Goal: Task Accomplishment & Management: Manage account settings

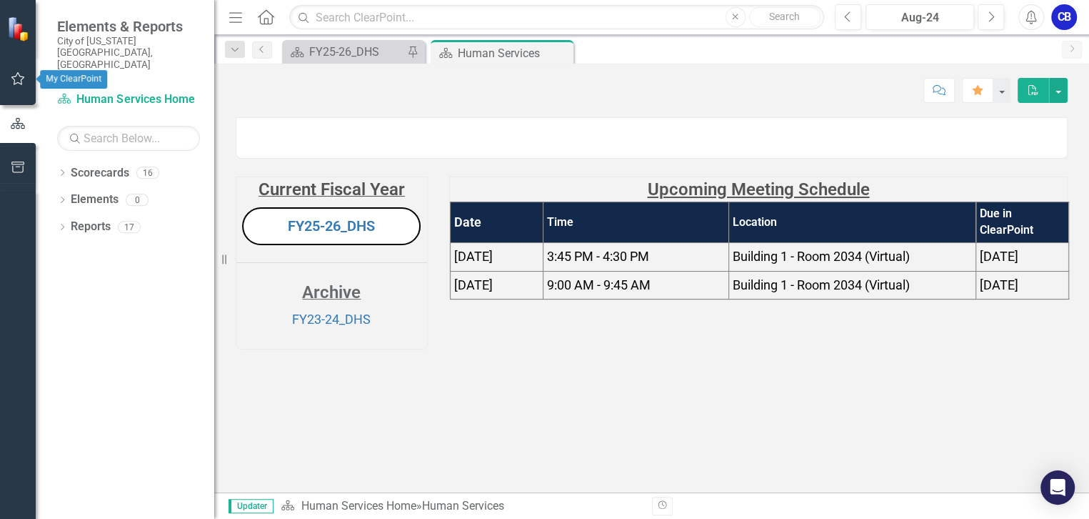
click at [16, 78] on icon "button" at bounding box center [18, 78] width 15 height 11
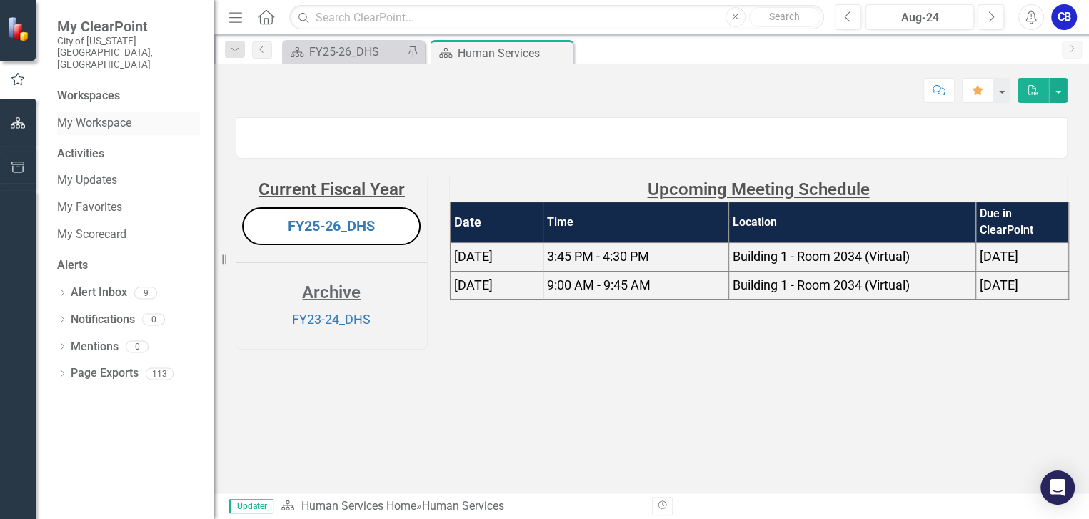
click at [64, 115] on link "My Workspace" at bounding box center [128, 123] width 143 height 16
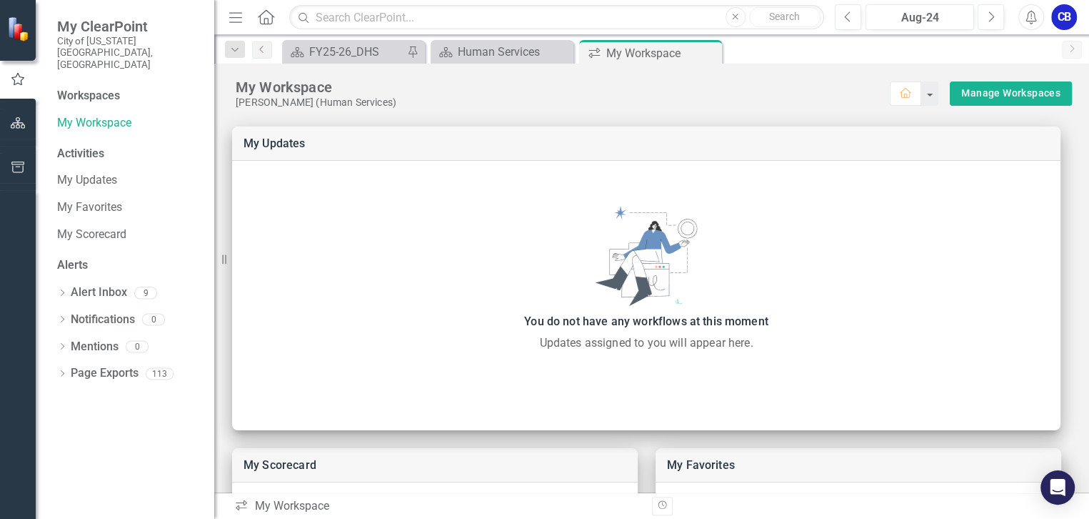
click at [0, 0] on icon "Close" at bounding box center [0, 0] width 0 height 0
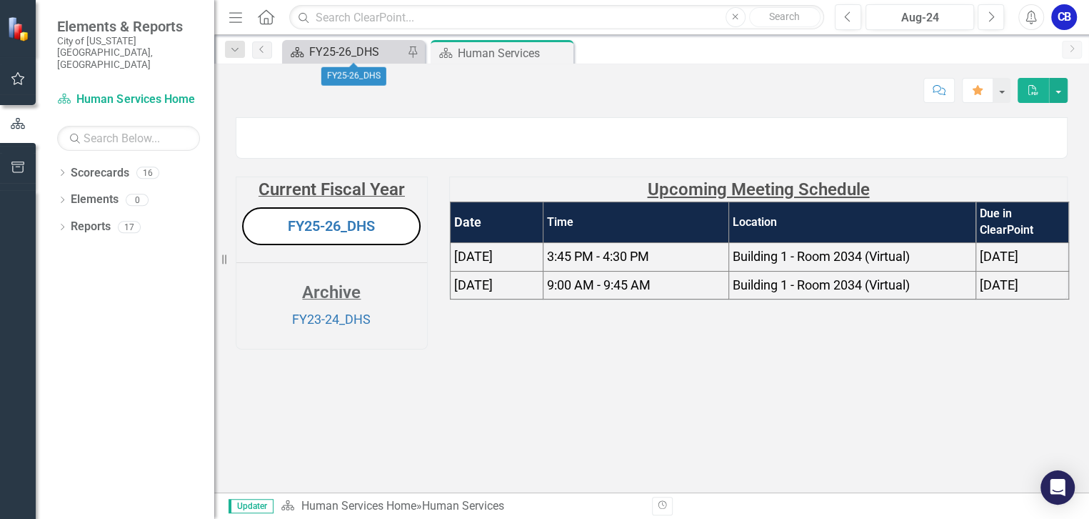
click at [358, 56] on div "FY25-26_DHS" at bounding box center [356, 52] width 94 height 18
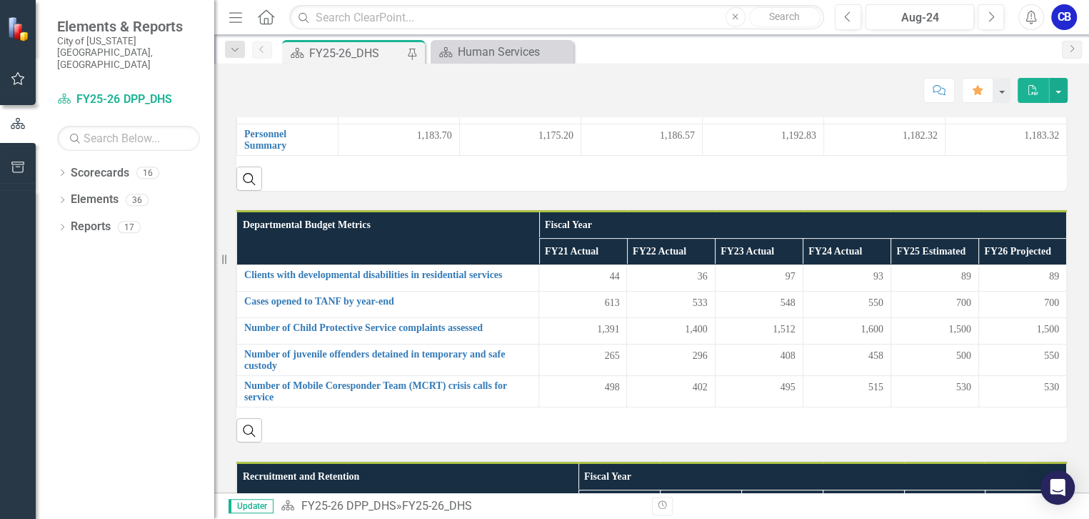
scroll to position [281, 0]
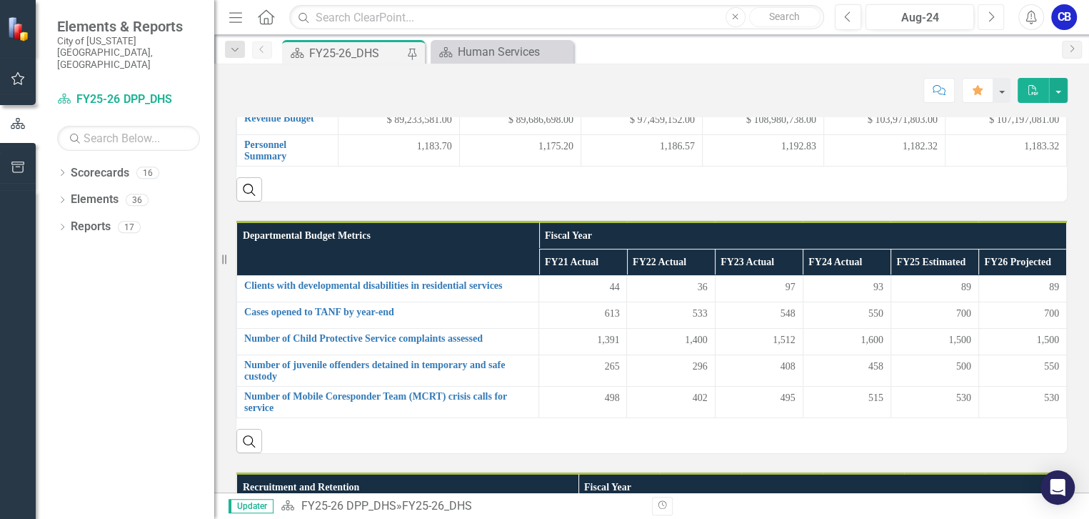
click at [996, 11] on button "Next" at bounding box center [991, 17] width 26 height 26
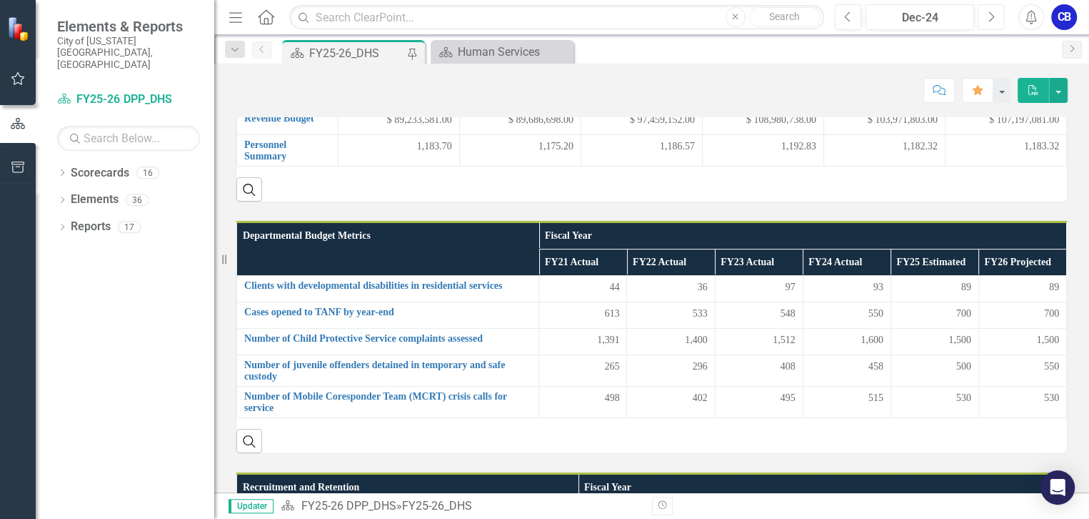
click at [996, 11] on button "Next" at bounding box center [991, 17] width 26 height 26
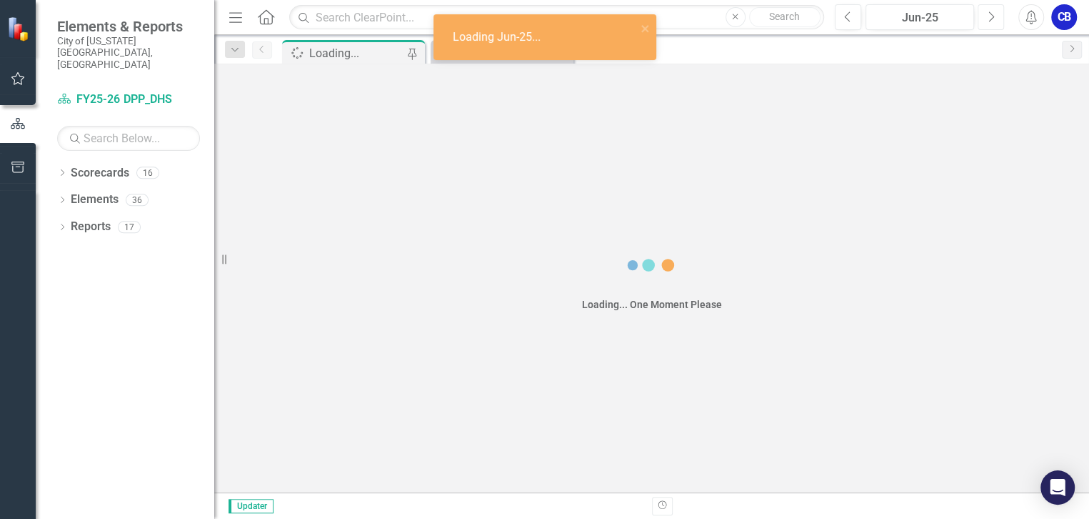
click at [996, 11] on button "Next" at bounding box center [991, 17] width 26 height 26
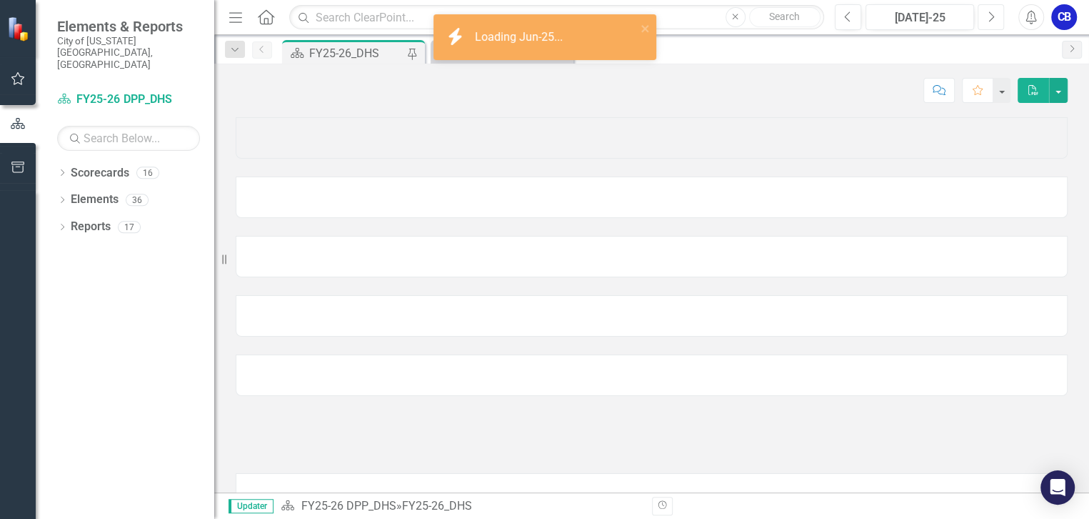
click at [996, 11] on button "Next" at bounding box center [991, 17] width 26 height 26
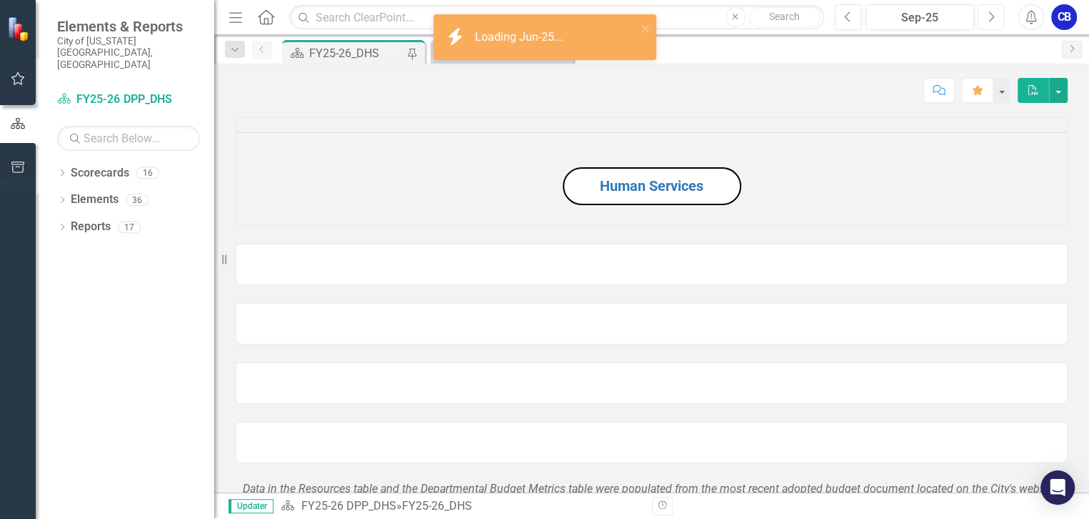
click at [996, 11] on button "Next" at bounding box center [991, 17] width 26 height 26
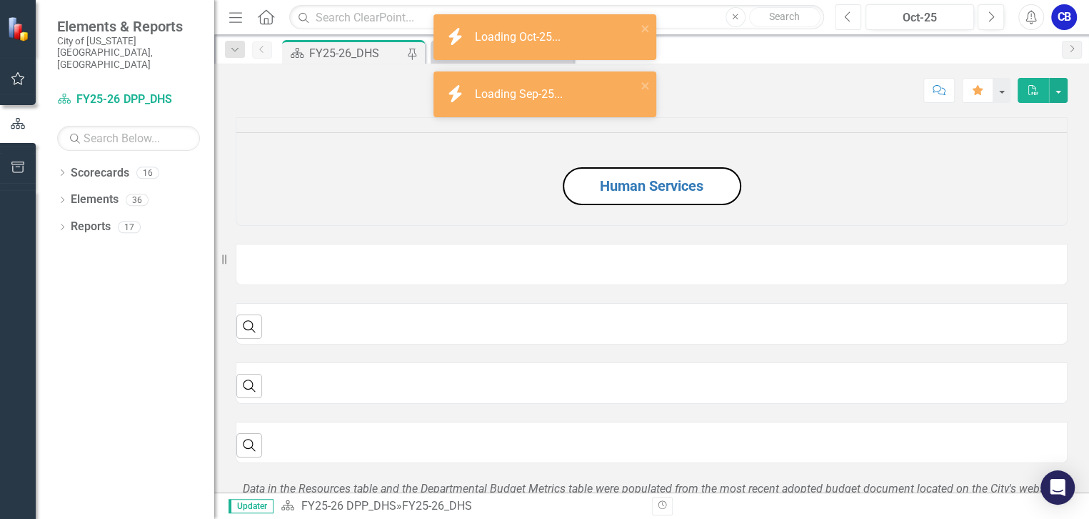
click at [855, 18] on button "Previous" at bounding box center [848, 17] width 26 height 26
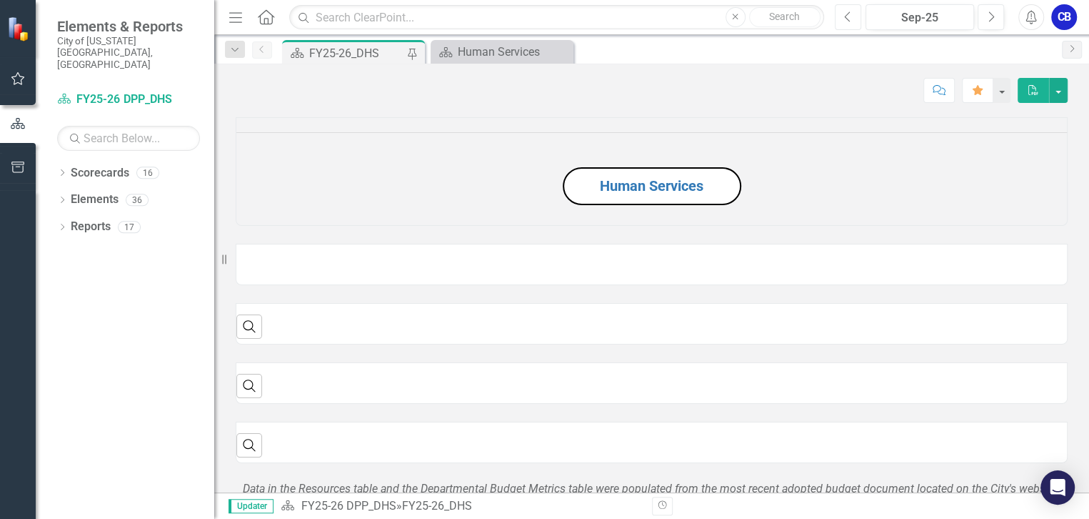
click at [855, 18] on button "Previous" at bounding box center [848, 17] width 26 height 26
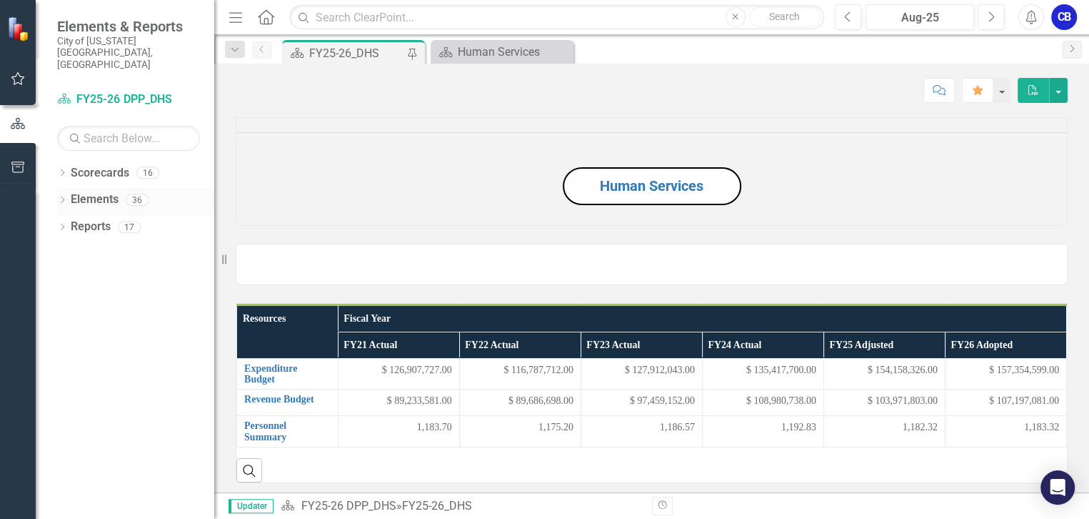
click at [64, 197] on icon "Dropdown" at bounding box center [62, 201] width 10 height 8
click at [64, 194] on icon "Dropdown" at bounding box center [60, 199] width 8 height 10
click at [61, 224] on icon "Dropdown" at bounding box center [62, 228] width 10 height 8
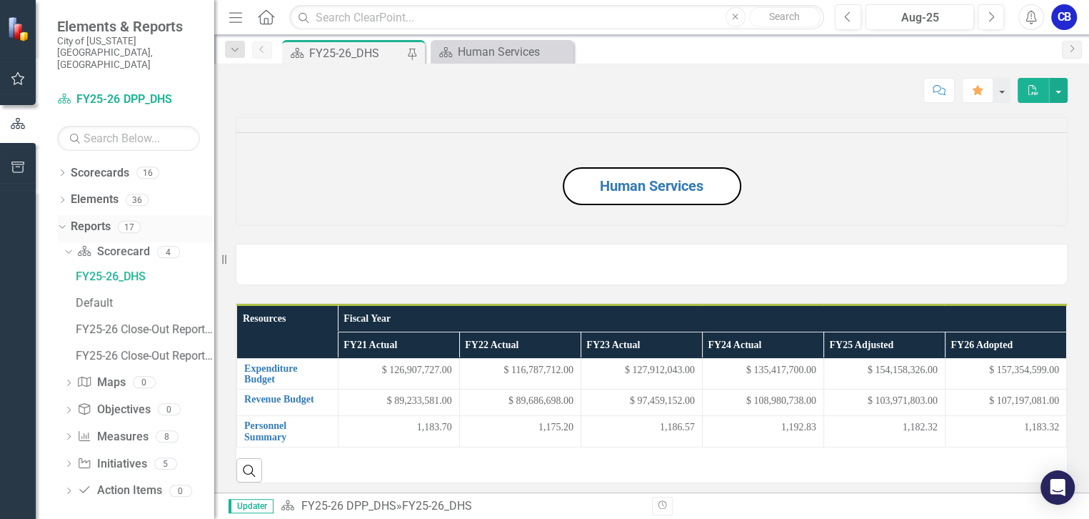
click at [61, 221] on icon "Dropdown" at bounding box center [60, 226] width 8 height 10
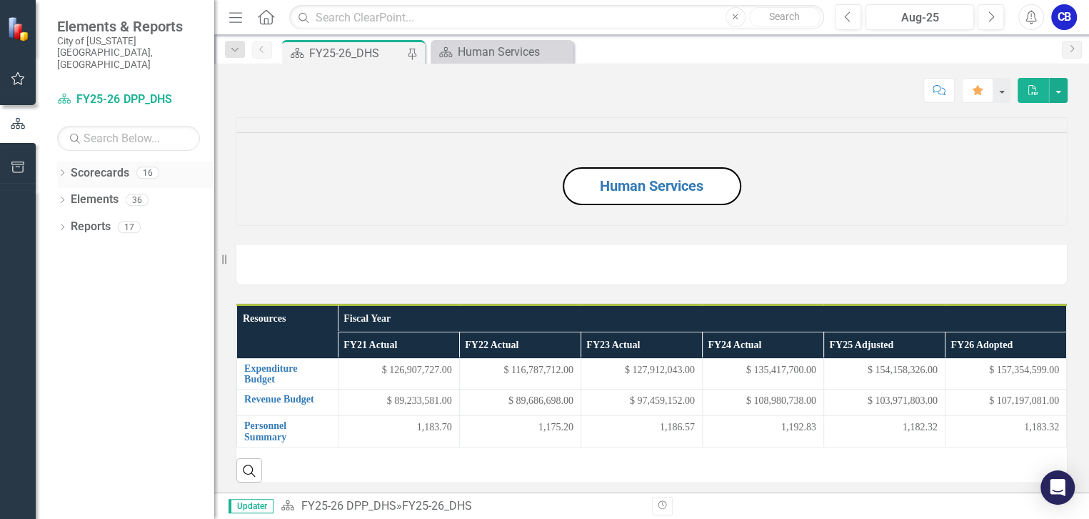
click at [63, 169] on icon at bounding box center [63, 172] width 4 height 6
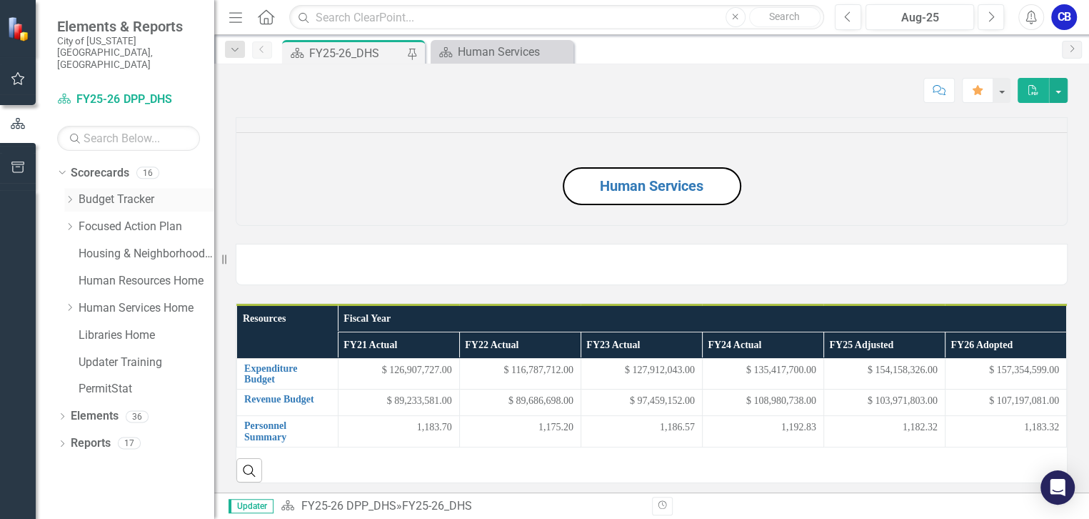
click at [68, 195] on icon "Dropdown" at bounding box center [69, 199] width 11 height 9
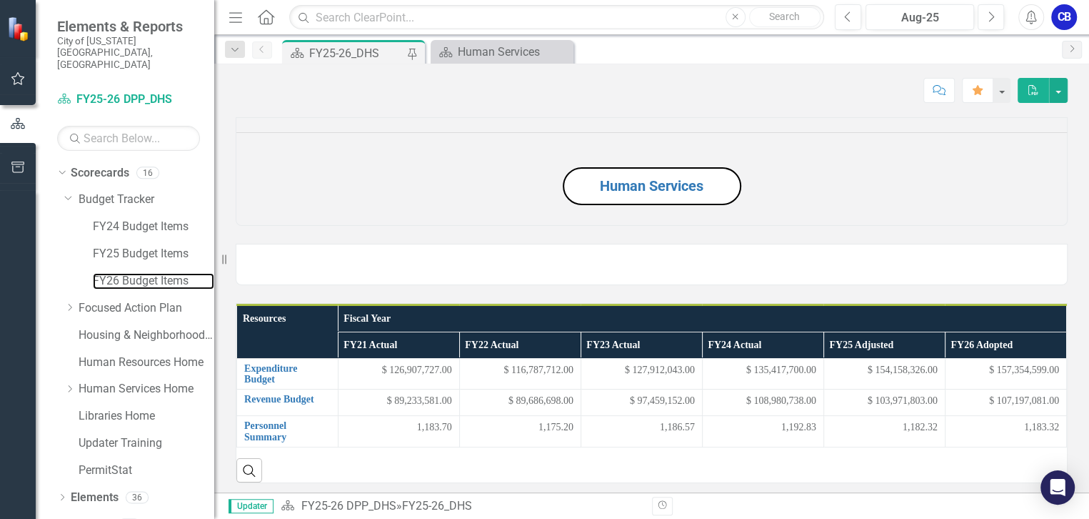
drag, startPoint x: 99, startPoint y: 251, endPoint x: 0, endPoint y: 245, distance: 99.5
click at [99, 273] on link "FY26 Budget Items" at bounding box center [153, 281] width 121 height 16
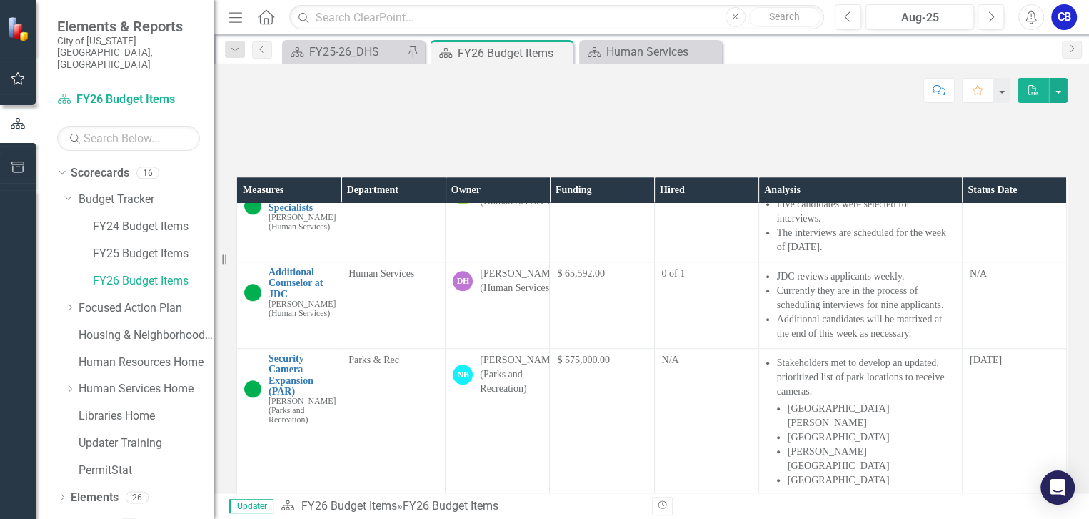
scroll to position [1104, 0]
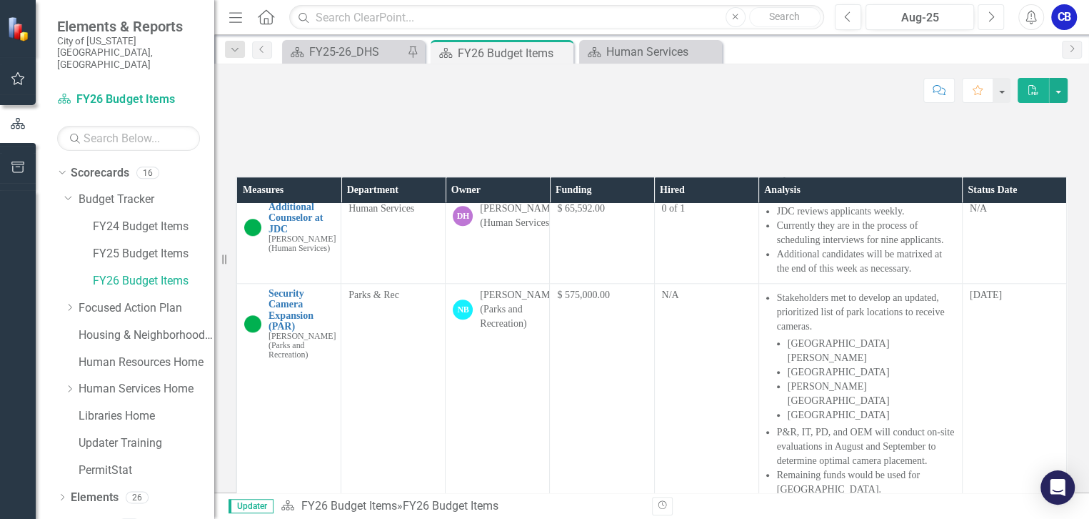
click at [994, 21] on icon "Next" at bounding box center [991, 17] width 8 height 13
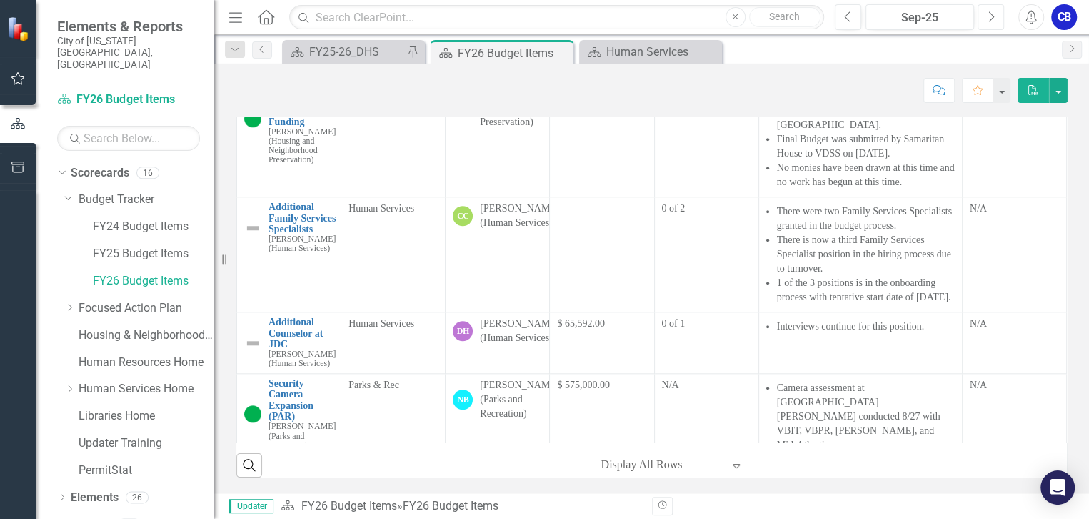
scroll to position [1039, 0]
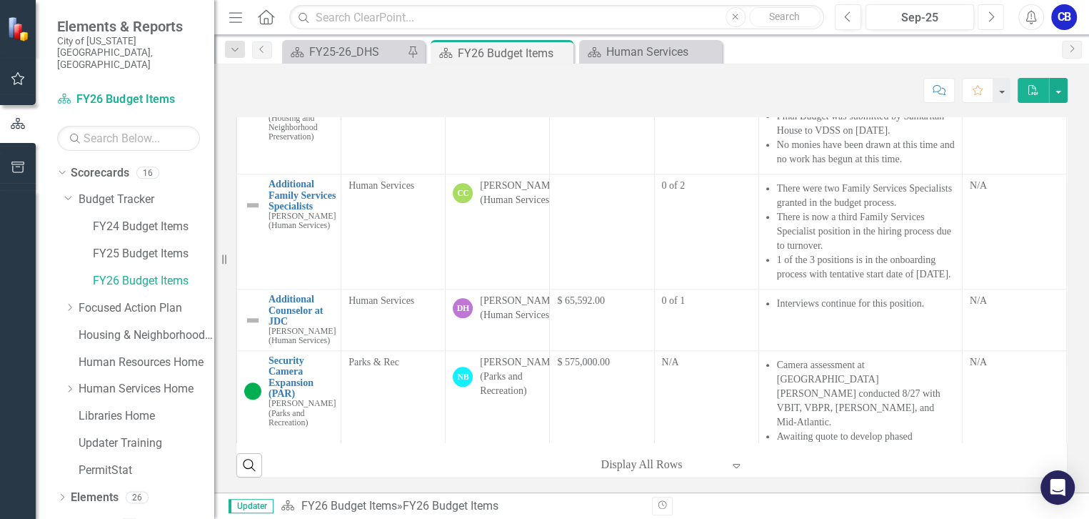
click at [995, 15] on button "Next" at bounding box center [991, 17] width 26 height 26
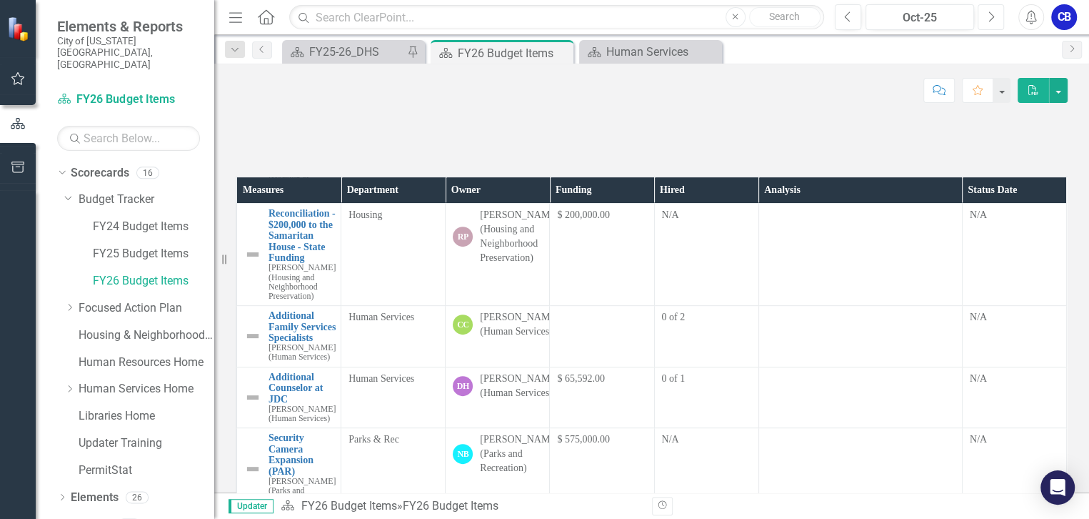
scroll to position [649, 0]
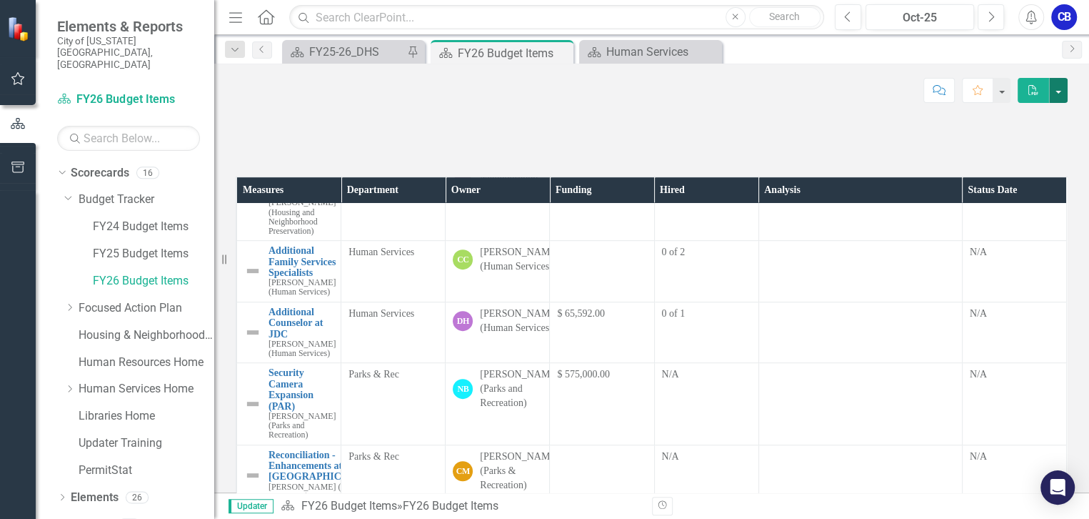
click at [1060, 92] on button "button" at bounding box center [1058, 90] width 19 height 25
click at [1060, 94] on button "button" at bounding box center [1058, 90] width 19 height 25
click at [588, 302] on td at bounding box center [602, 271] width 104 height 61
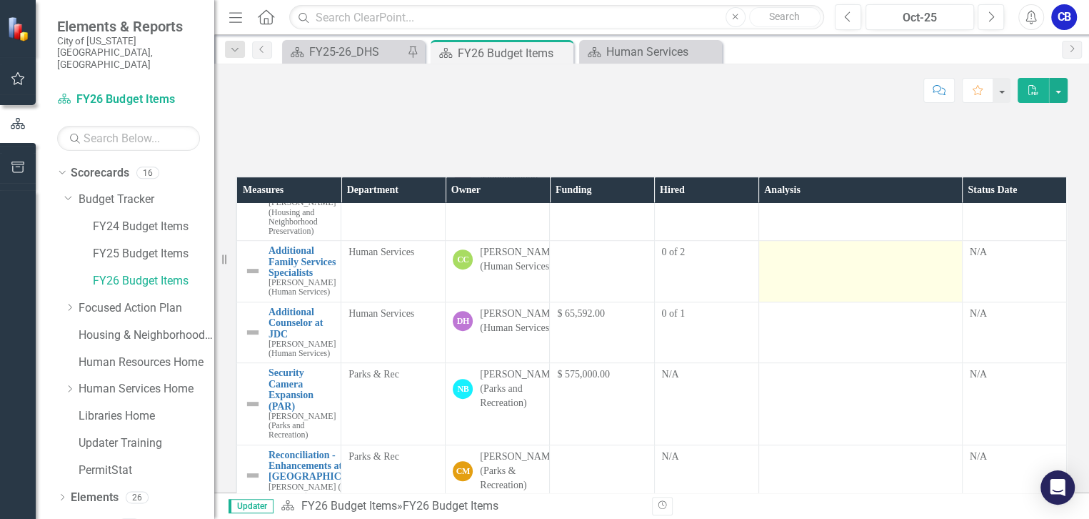
click at [783, 302] on td at bounding box center [861, 271] width 204 height 61
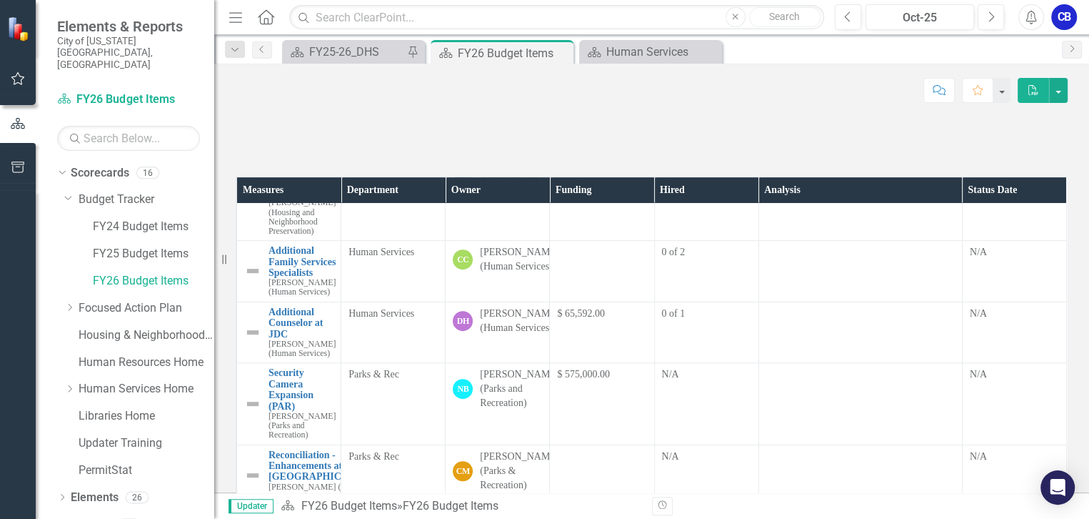
click at [783, 302] on td at bounding box center [861, 271] width 204 height 61
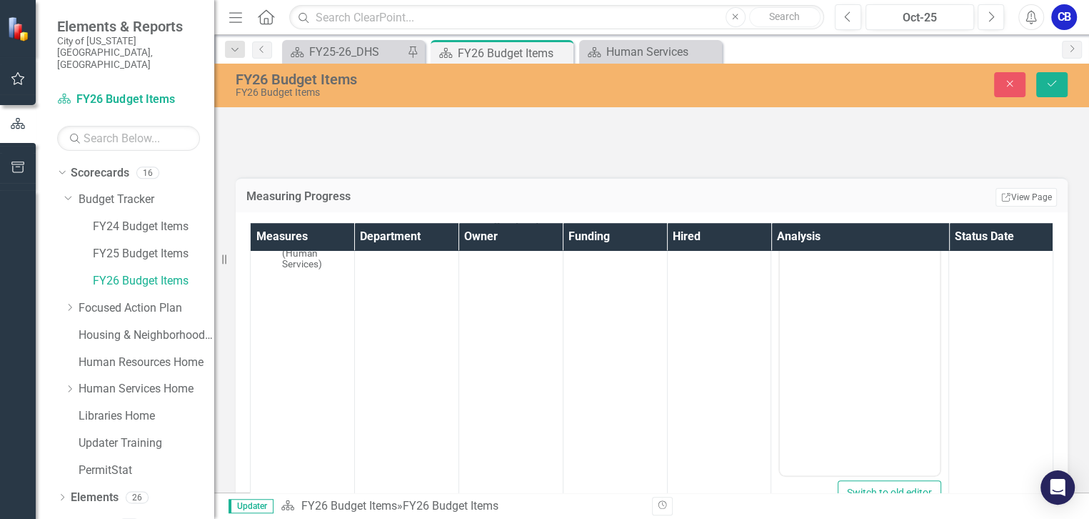
scroll to position [844, 0]
click at [804, 249] on body "Rich Text Area. Press ALT-0 for help." at bounding box center [860, 332] width 160 height 214
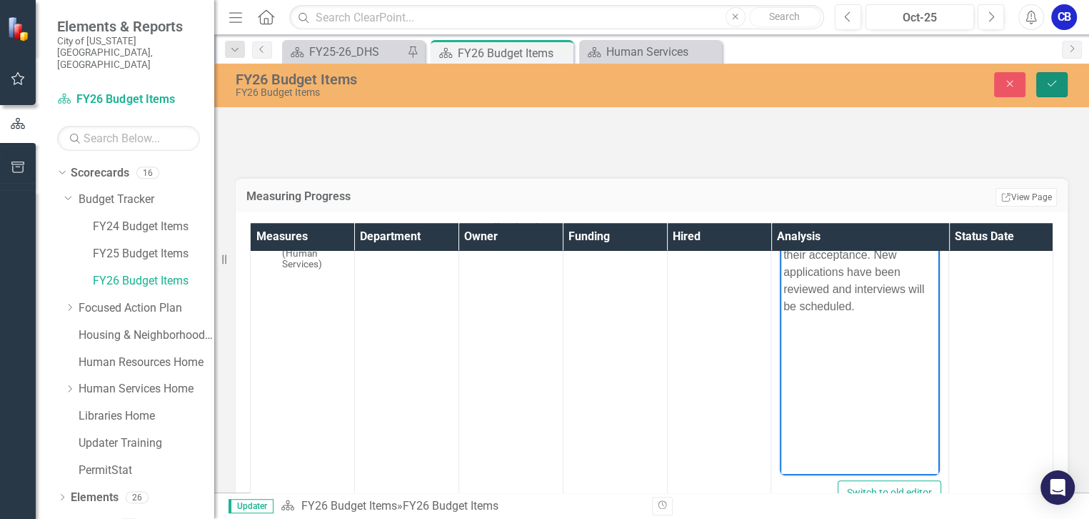
click at [1048, 88] on icon "Save" at bounding box center [1052, 84] width 13 height 10
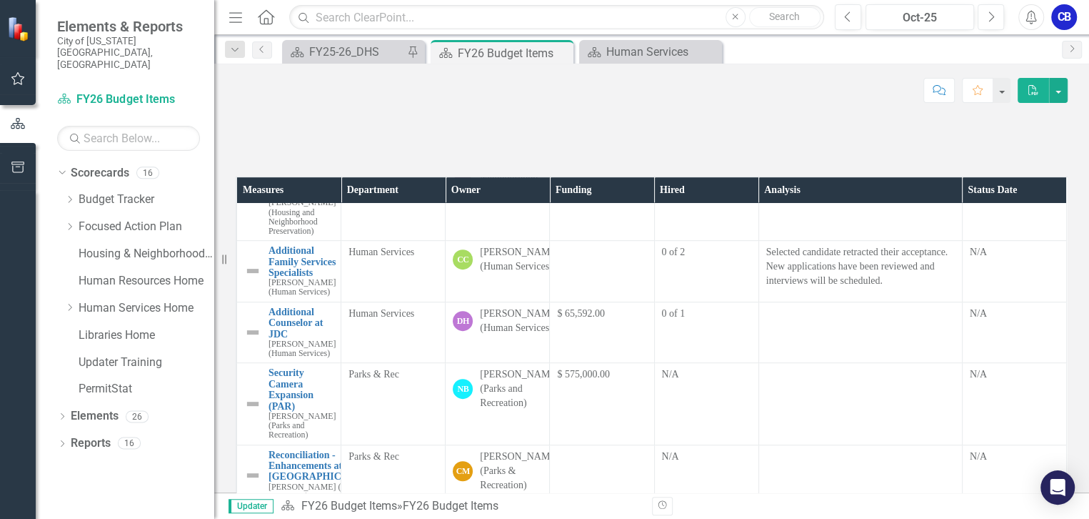
scroll to position [714, 0]
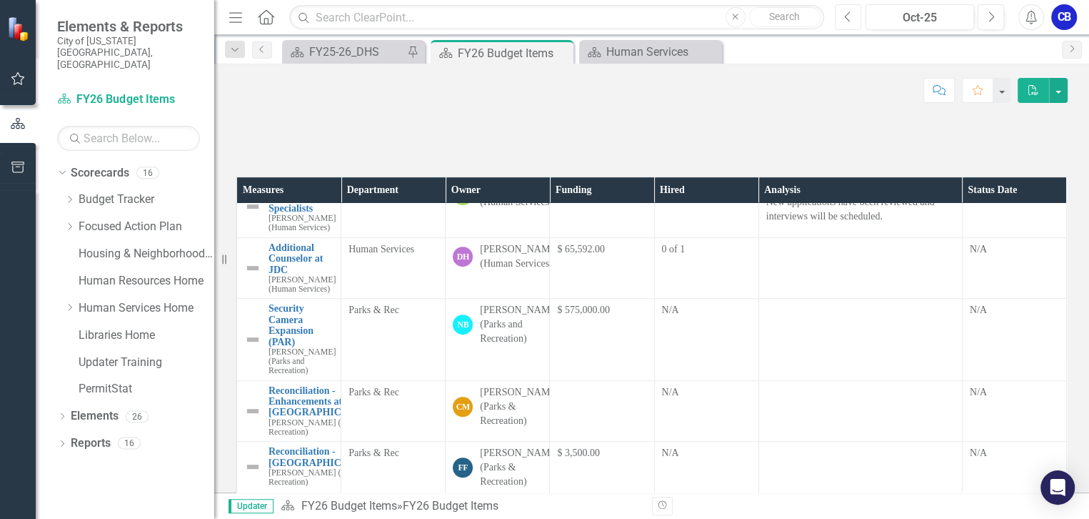
click at [851, 16] on icon "Previous" at bounding box center [848, 17] width 8 height 13
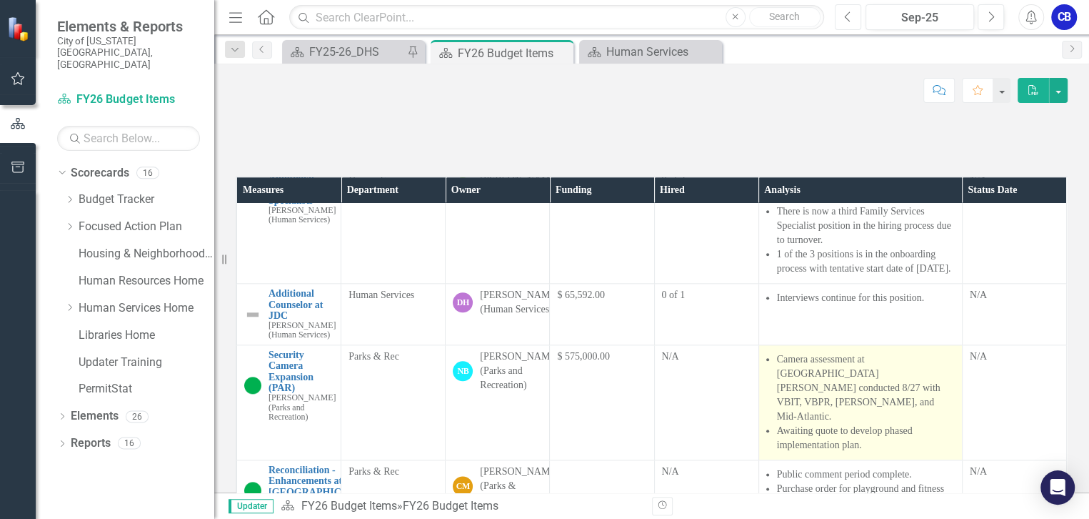
scroll to position [1104, 0]
